Goal: Task Accomplishment & Management: Use online tool/utility

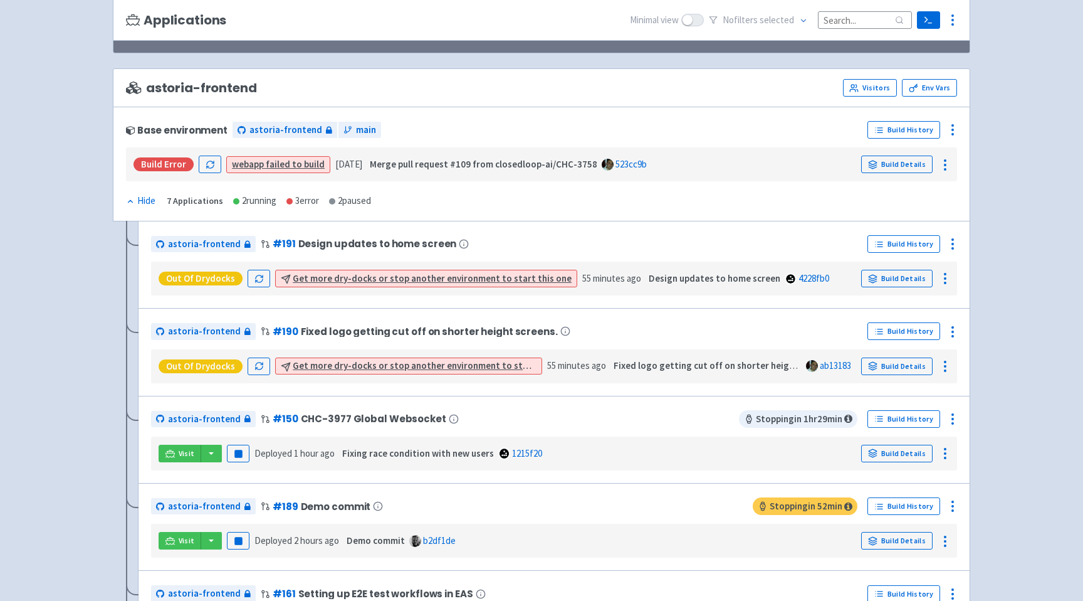
scroll to position [145, 0]
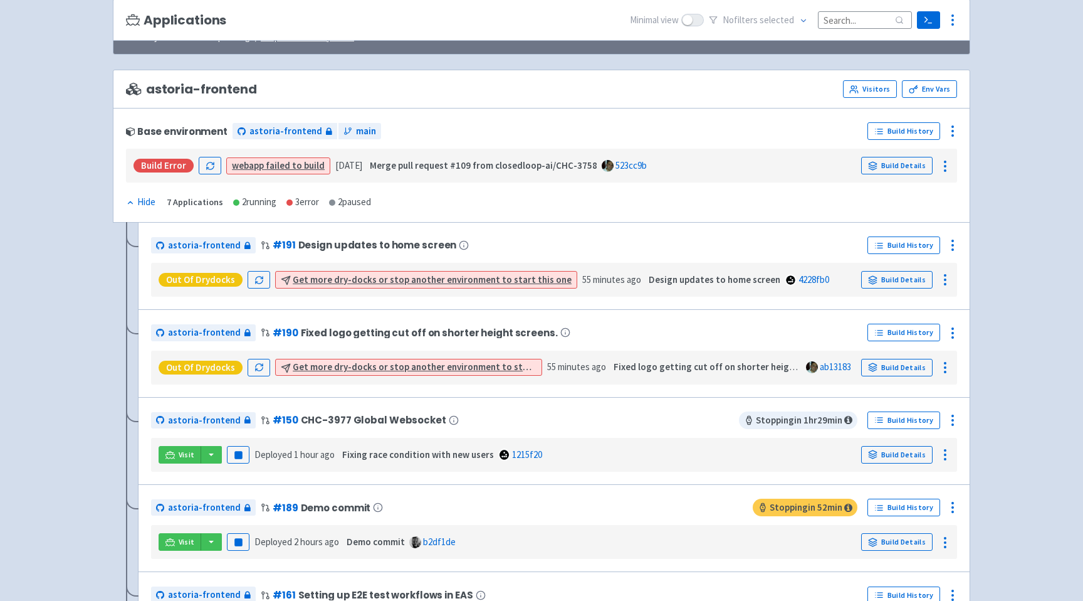
click at [218, 367] on div "Out of Drydocks" at bounding box center [201, 367] width 84 height 14
click at [255, 367] on icon "button" at bounding box center [259, 366] width 9 height 9
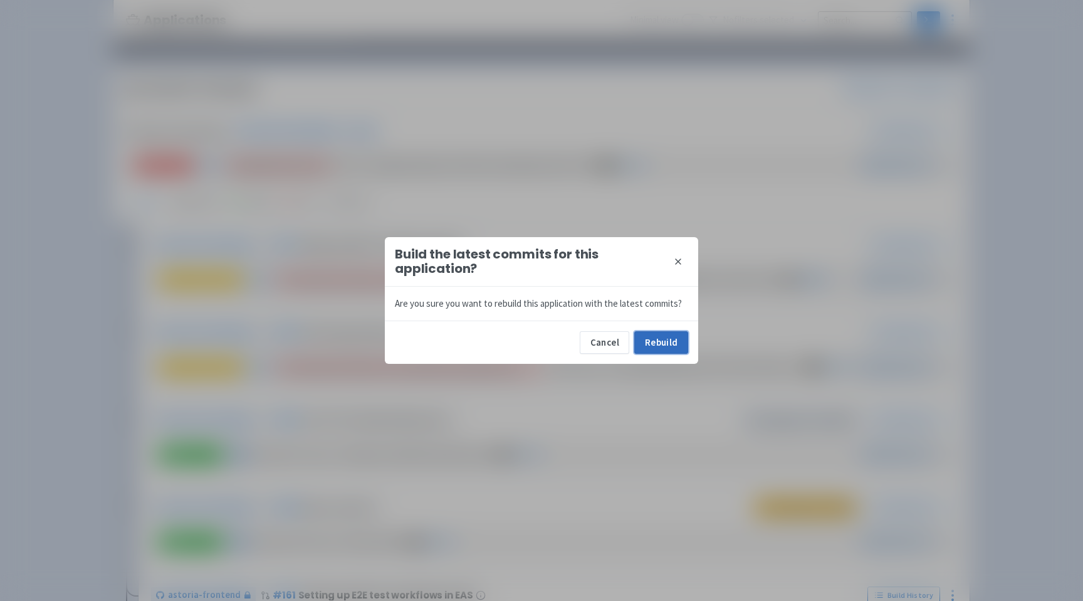
click at [658, 342] on button "Rebuild" at bounding box center [661, 342] width 54 height 23
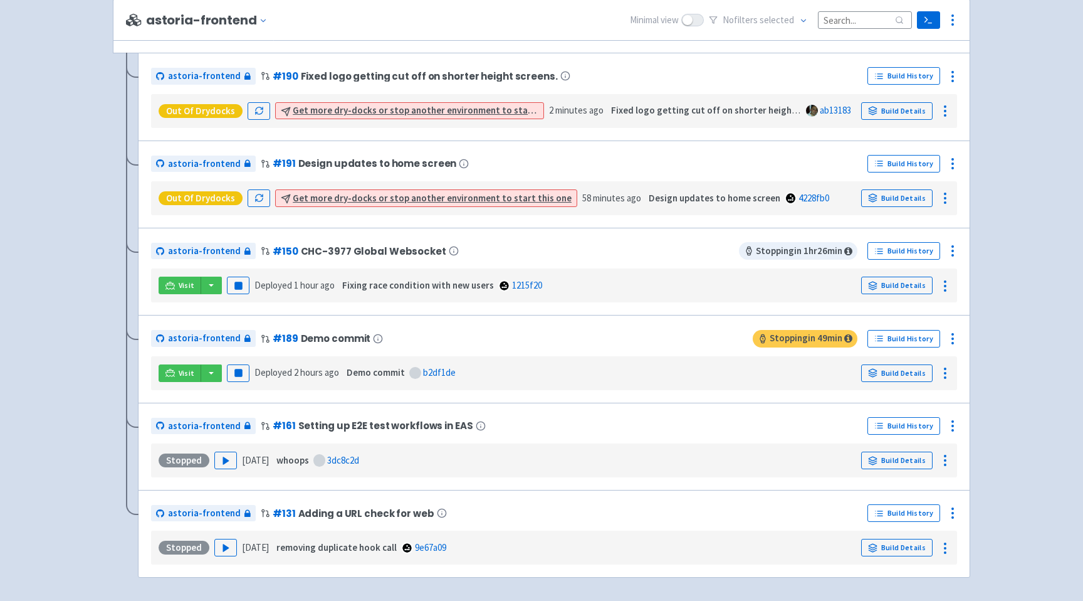
scroll to position [315, 0]
click at [238, 288] on rect "button" at bounding box center [237, 284] width 7 height 7
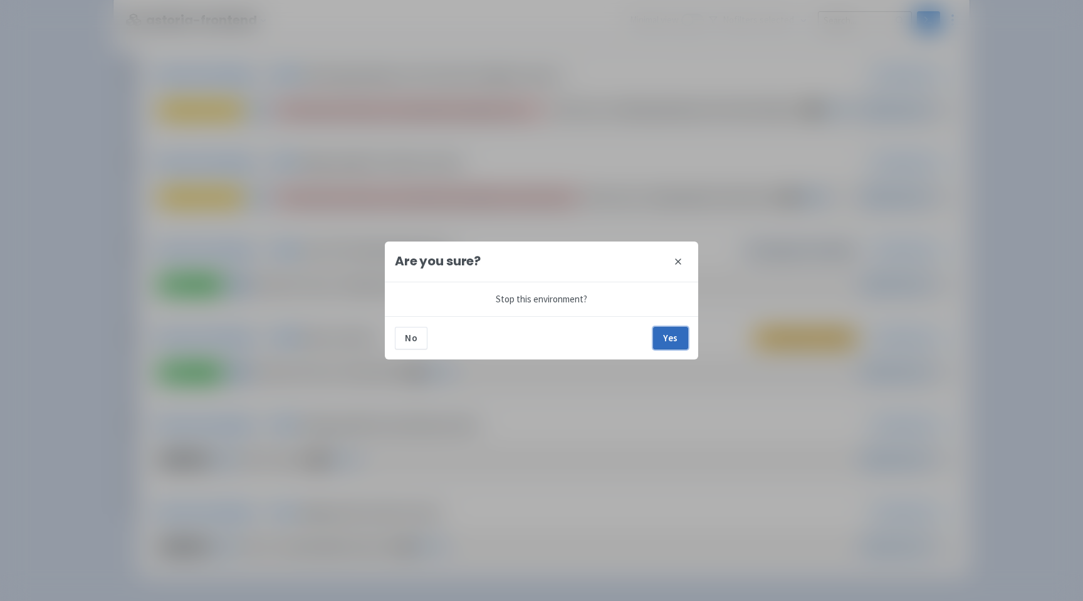
click at [669, 337] on button "Yes" at bounding box center [670, 338] width 35 height 23
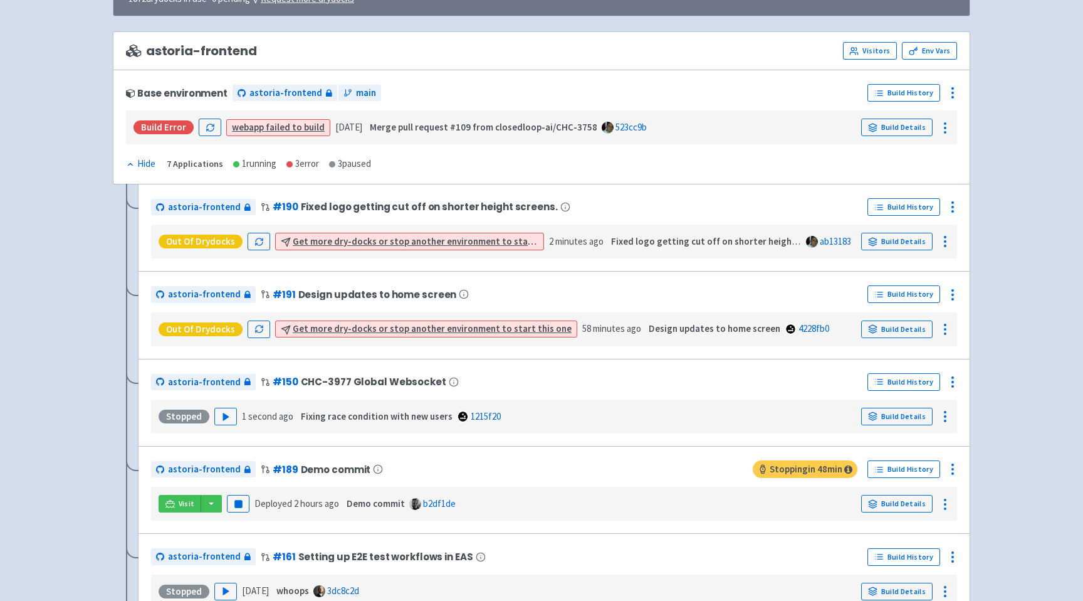
scroll to position [26, 0]
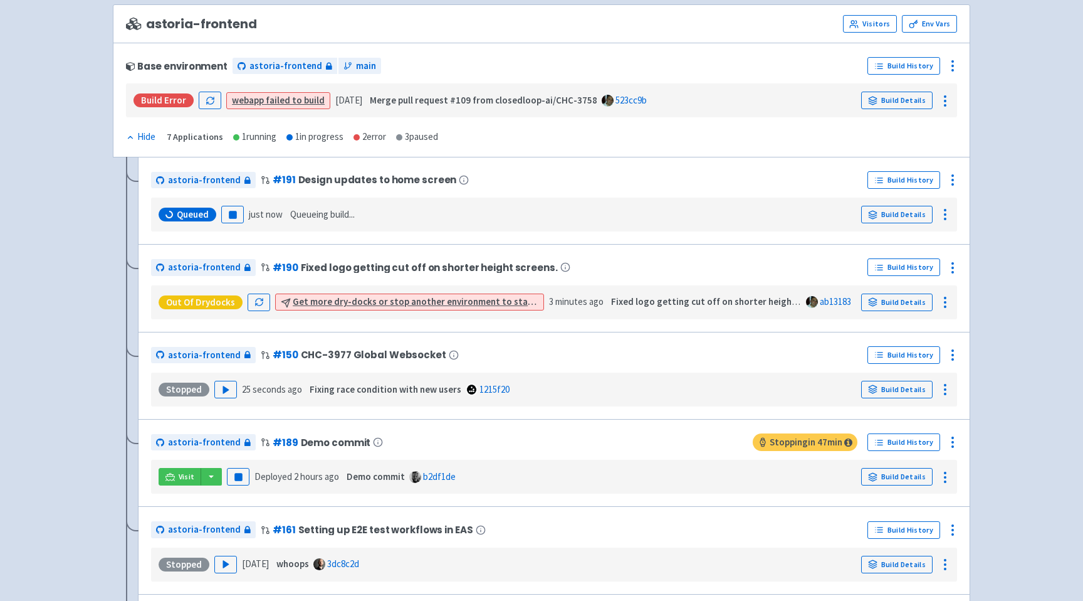
scroll to position [343, 0]
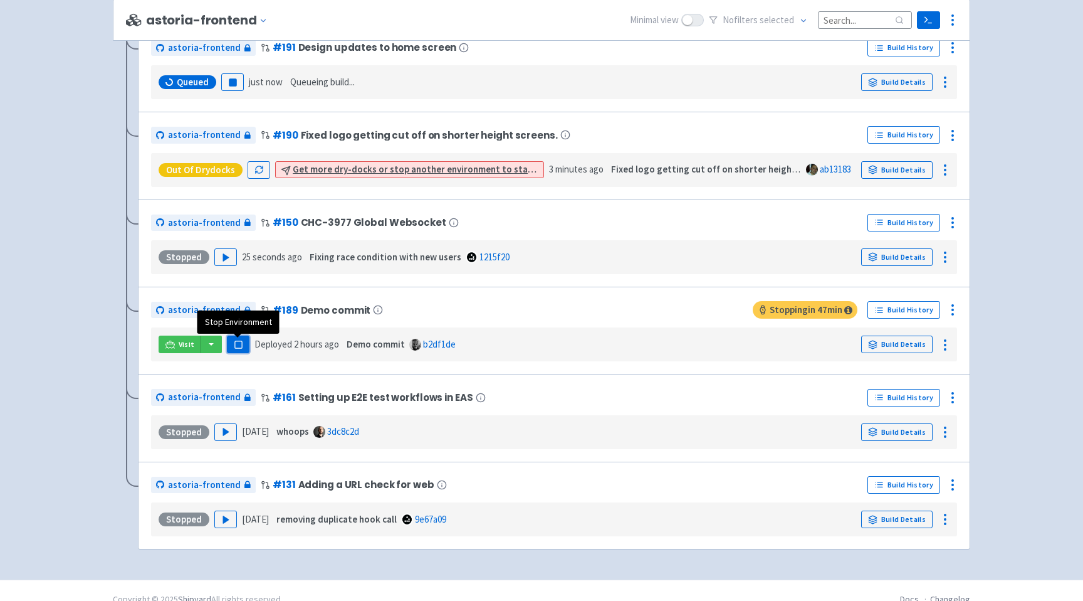
click at [239, 347] on rect "button" at bounding box center [237, 344] width 7 height 7
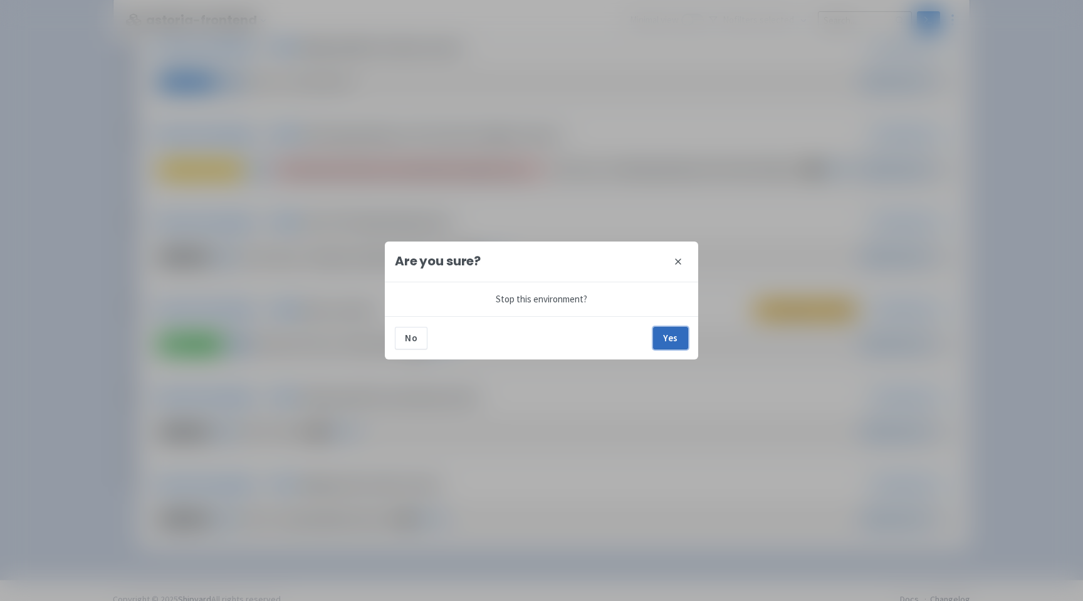
click at [658, 331] on button "Yes" at bounding box center [670, 338] width 35 height 23
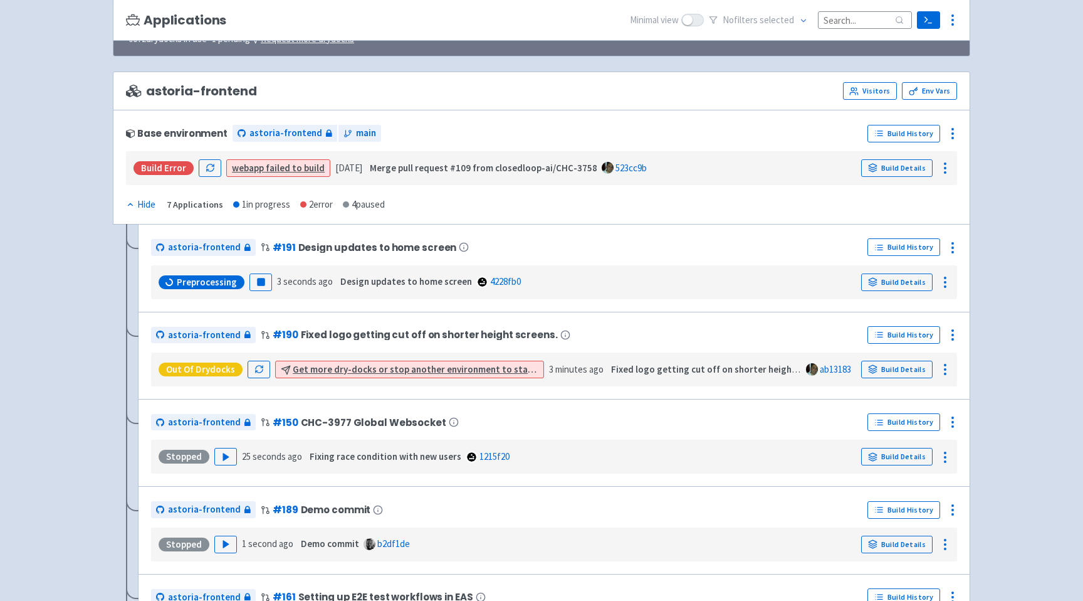
scroll to position [143, 0]
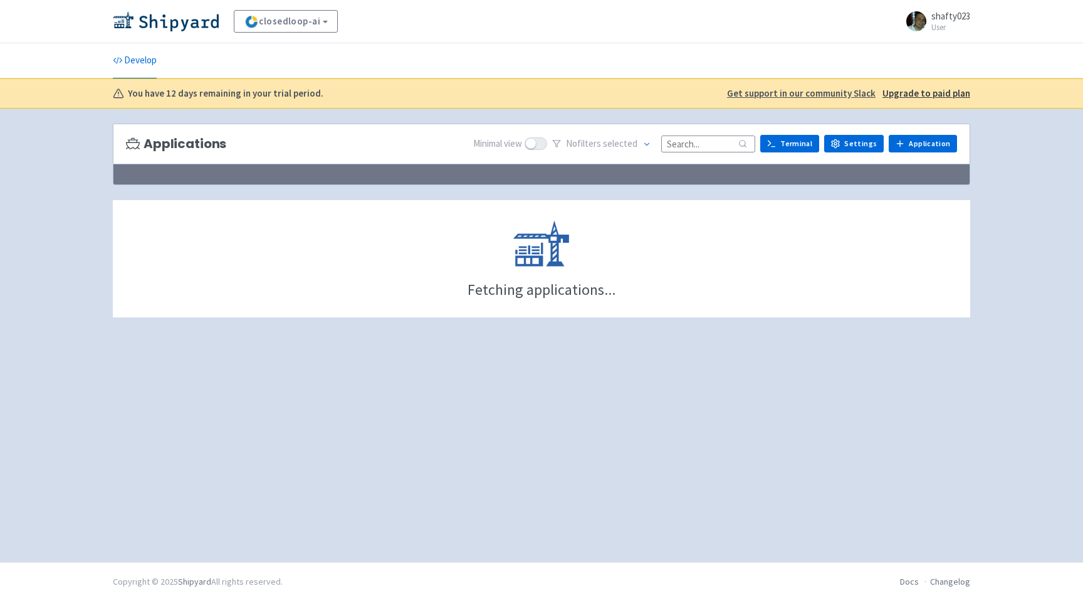
scroll to position [143, 0]
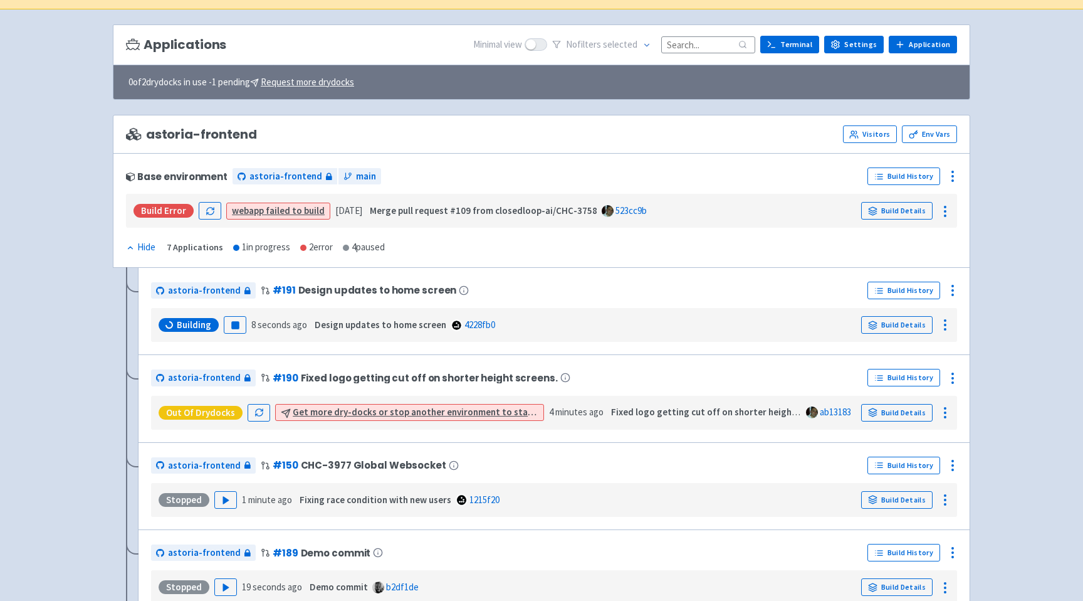
scroll to position [97, 0]
